Goal: Find contact information: Find contact information

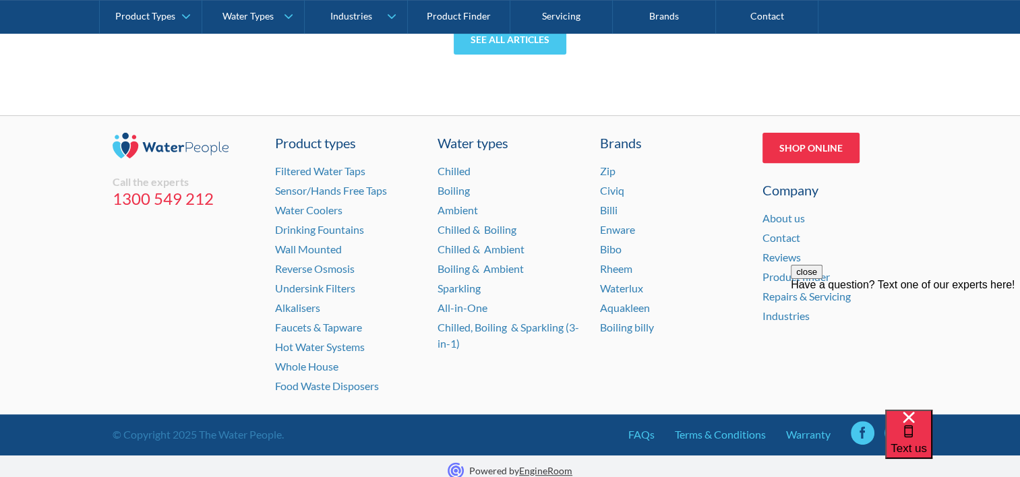
scroll to position [5595, 0]
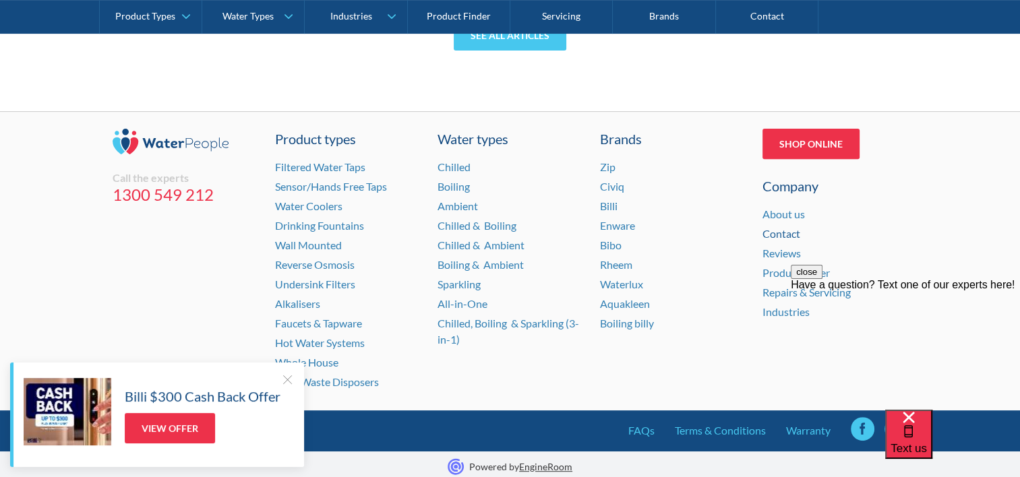
click at [777, 231] on link "Contact" at bounding box center [781, 233] width 38 height 13
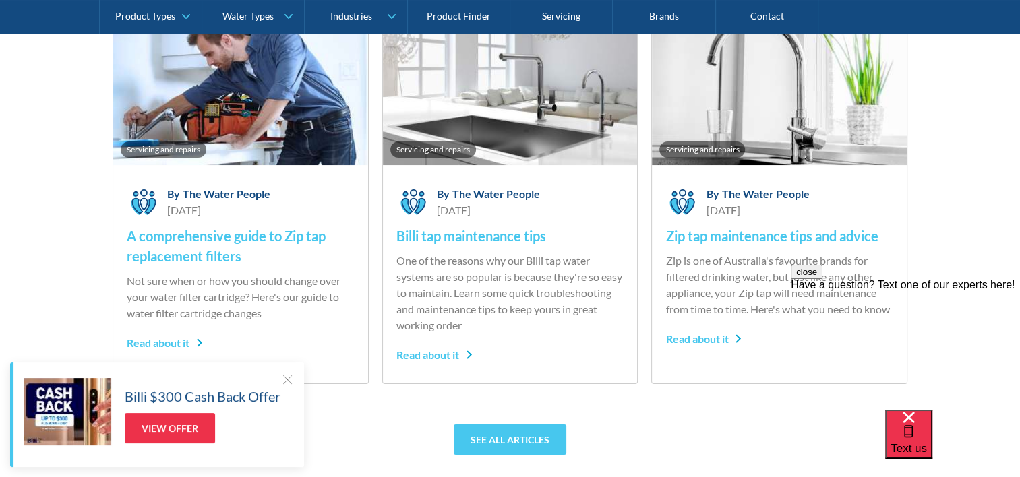
scroll to position [5191, 0]
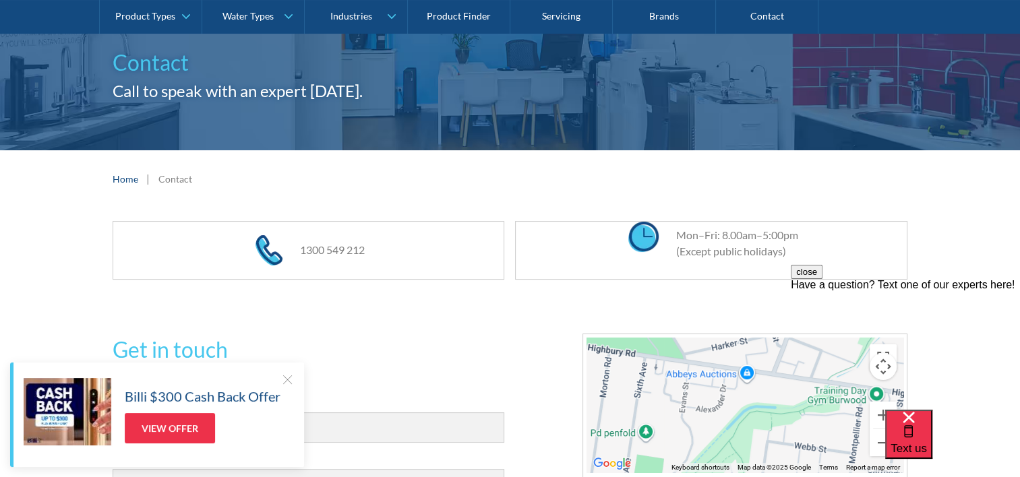
scroll to position [135, 0]
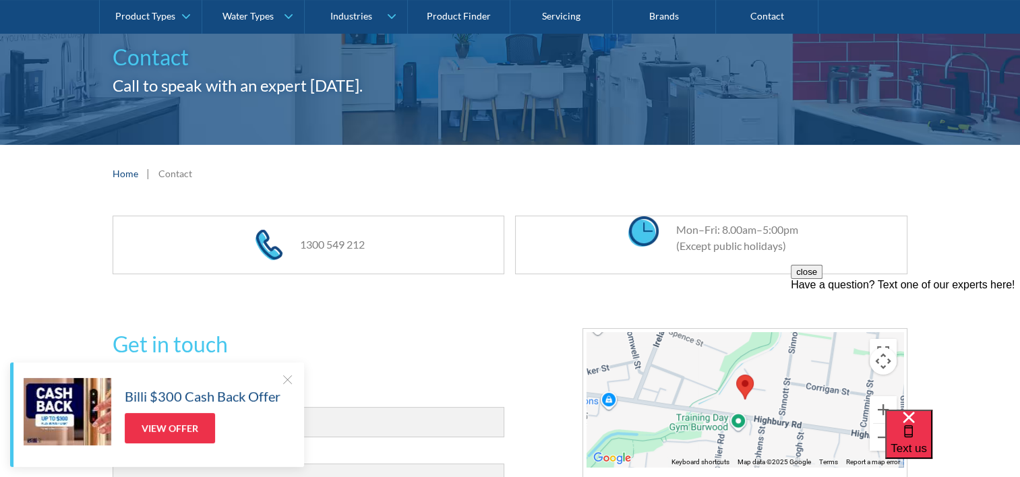
click at [644, 233] on img at bounding box center [643, 231] width 30 height 30
click at [307, 253] on div "1300 549 212" at bounding box center [309, 244] width 208 height 57
click at [313, 239] on link "1300 549 212" at bounding box center [331, 244] width 65 height 13
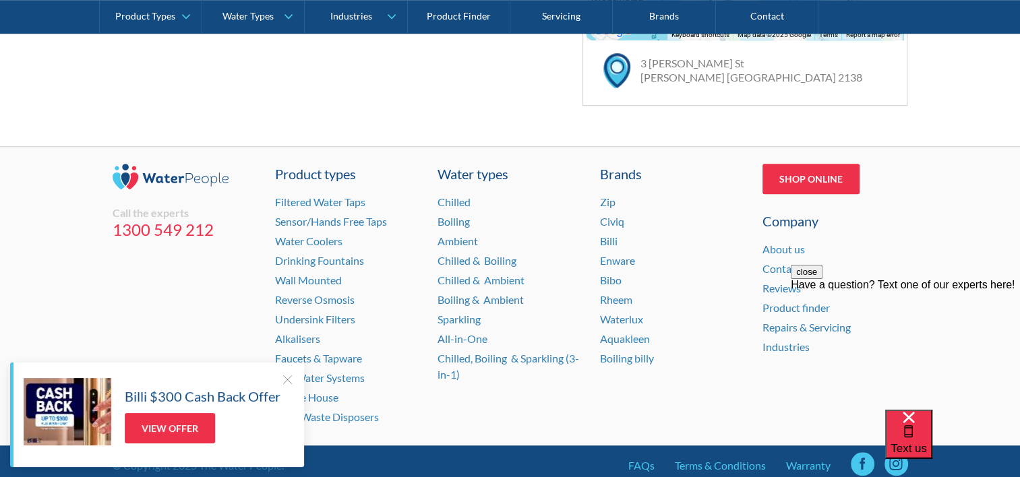
scroll to position [1036, 0]
